Goal: Find specific page/section

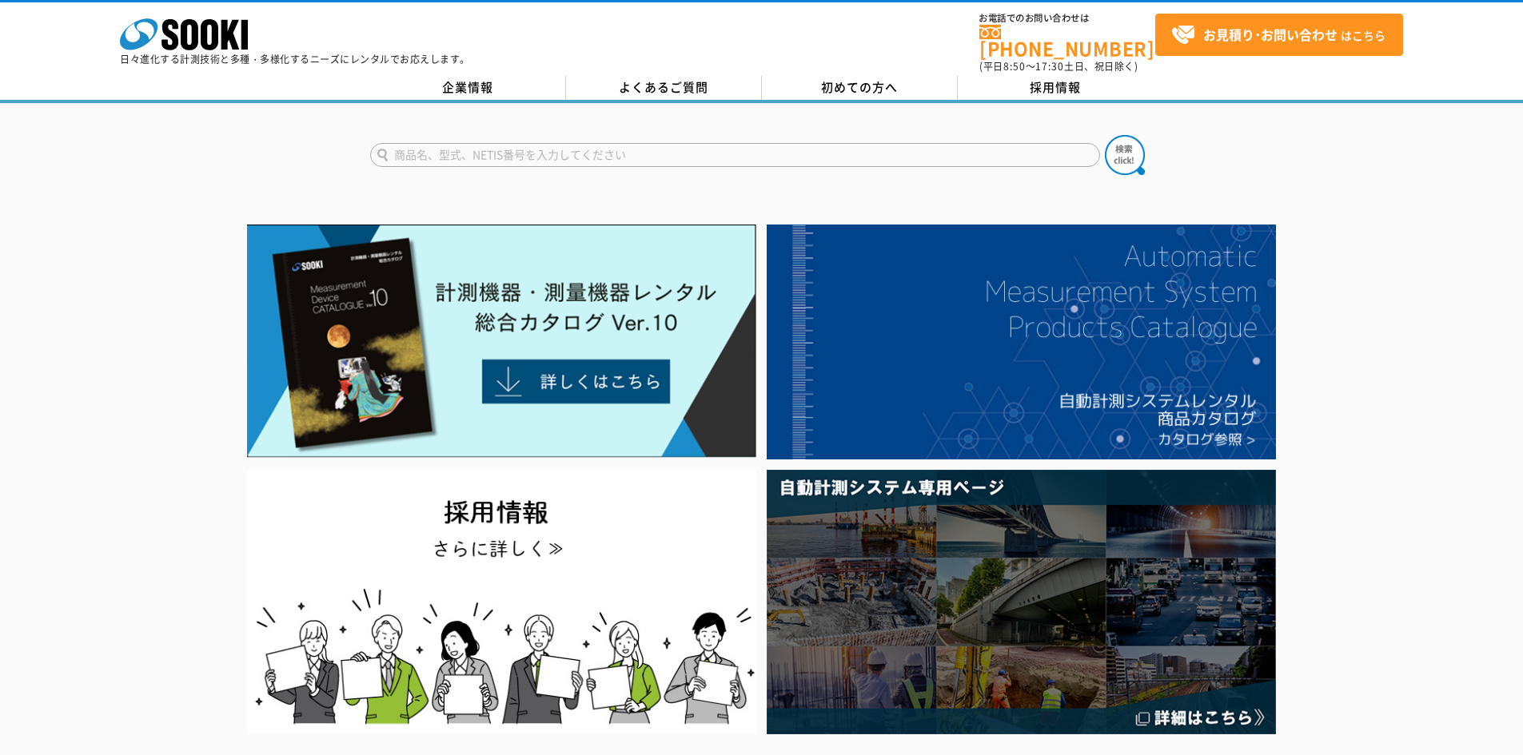
click at [538, 146] on input "text" at bounding box center [735, 155] width 730 height 24
type input "5616"
click at [1105, 135] on button at bounding box center [1125, 155] width 40 height 40
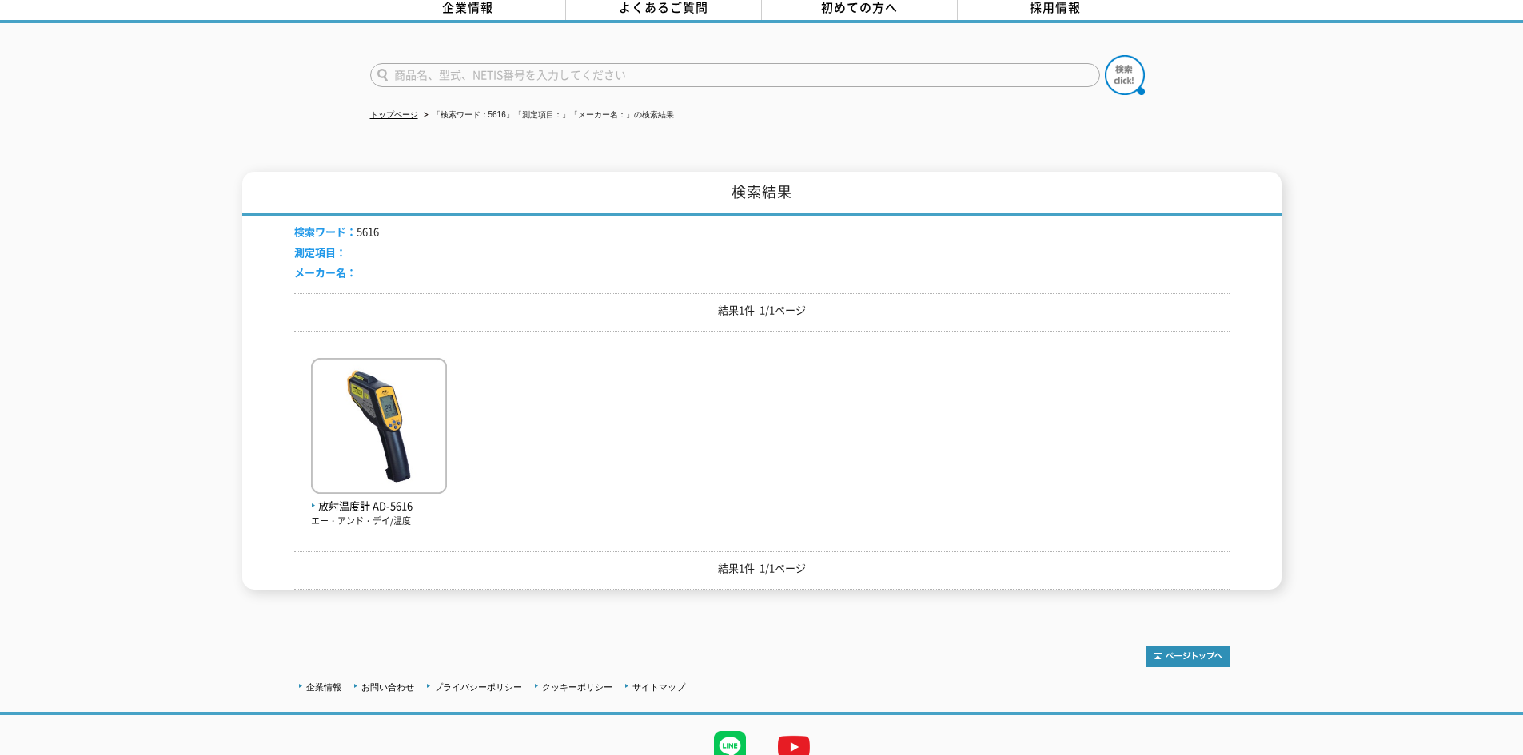
scroll to position [140, 0]
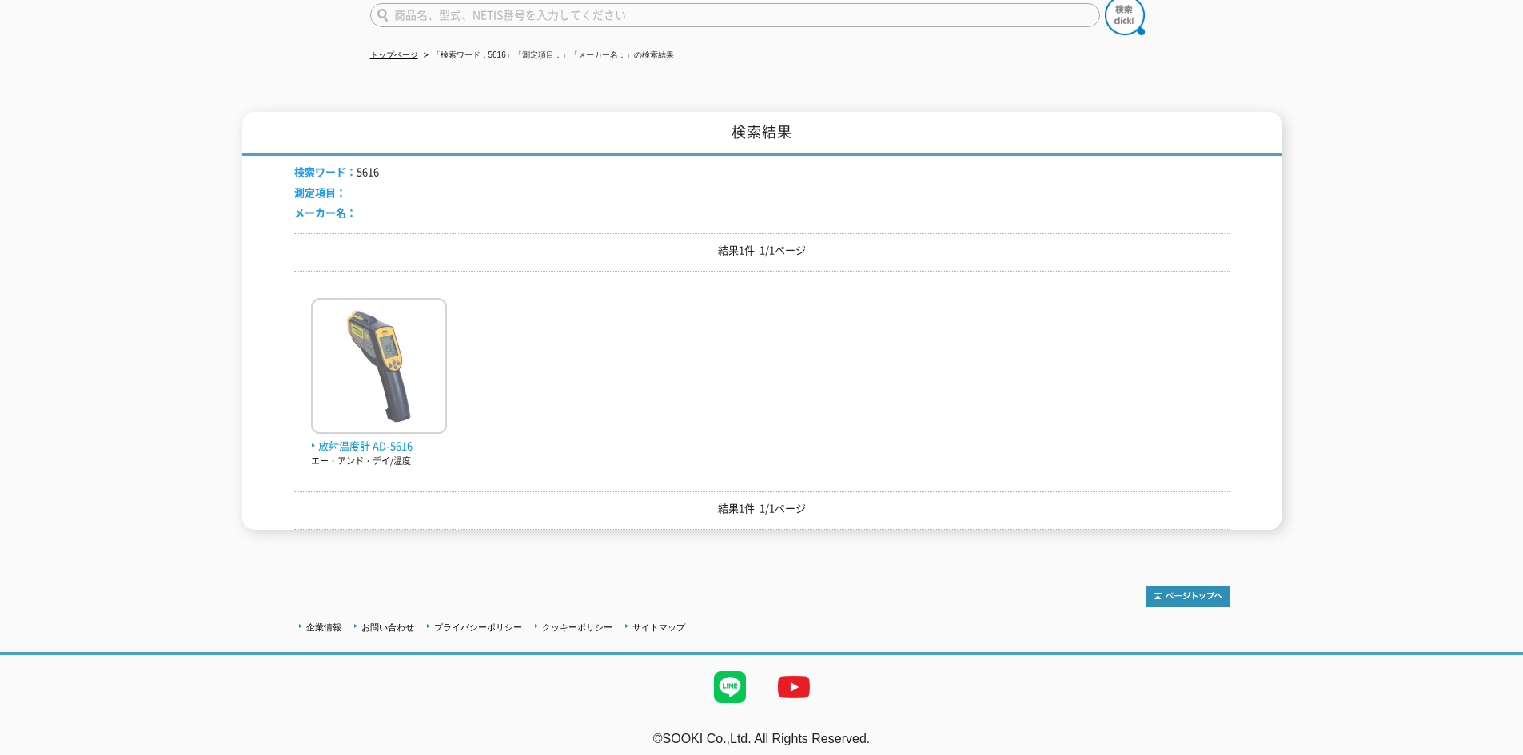
click at [392, 439] on span "放射温度計 AD-5616" at bounding box center [379, 446] width 136 height 17
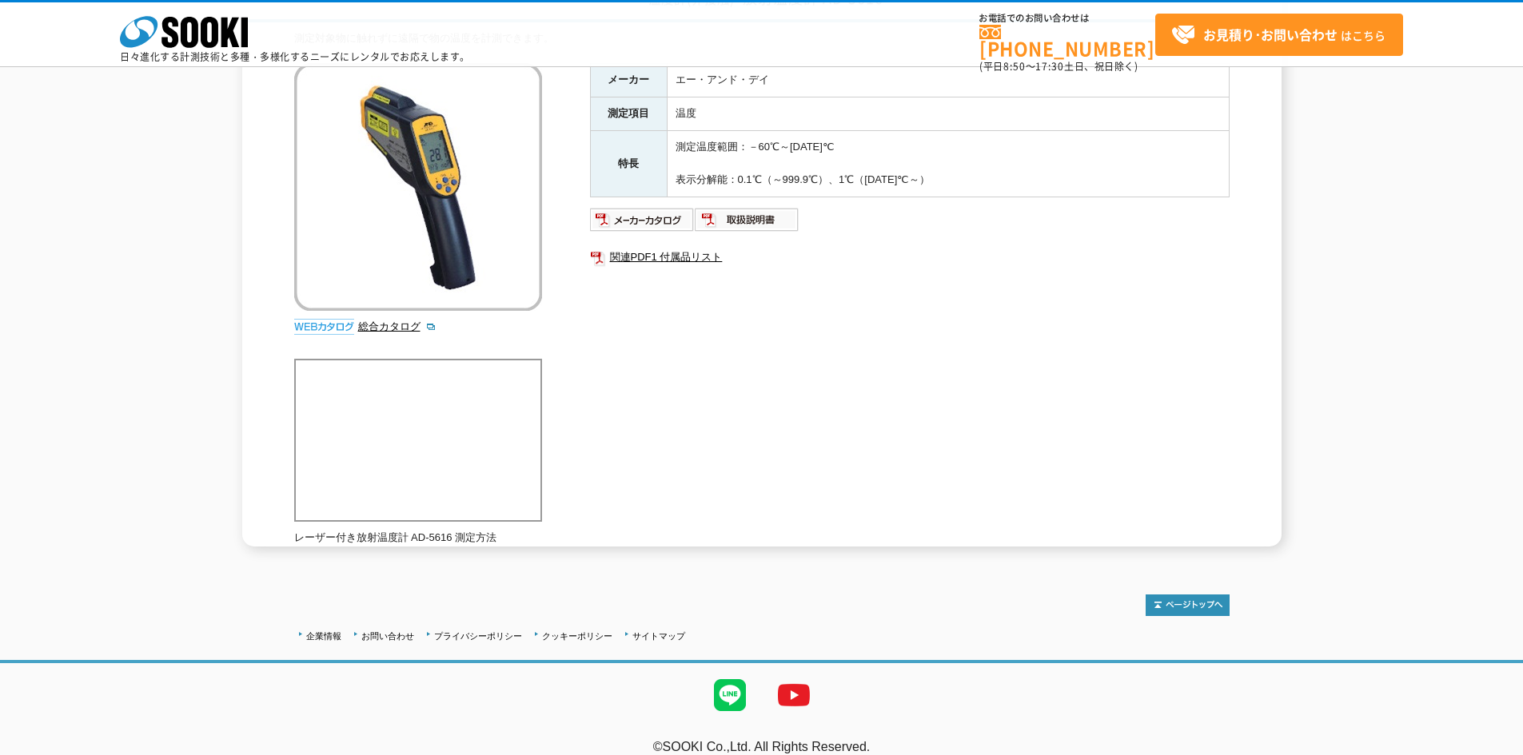
scroll to position [178, 0]
